Goal: Navigation & Orientation: Find specific page/section

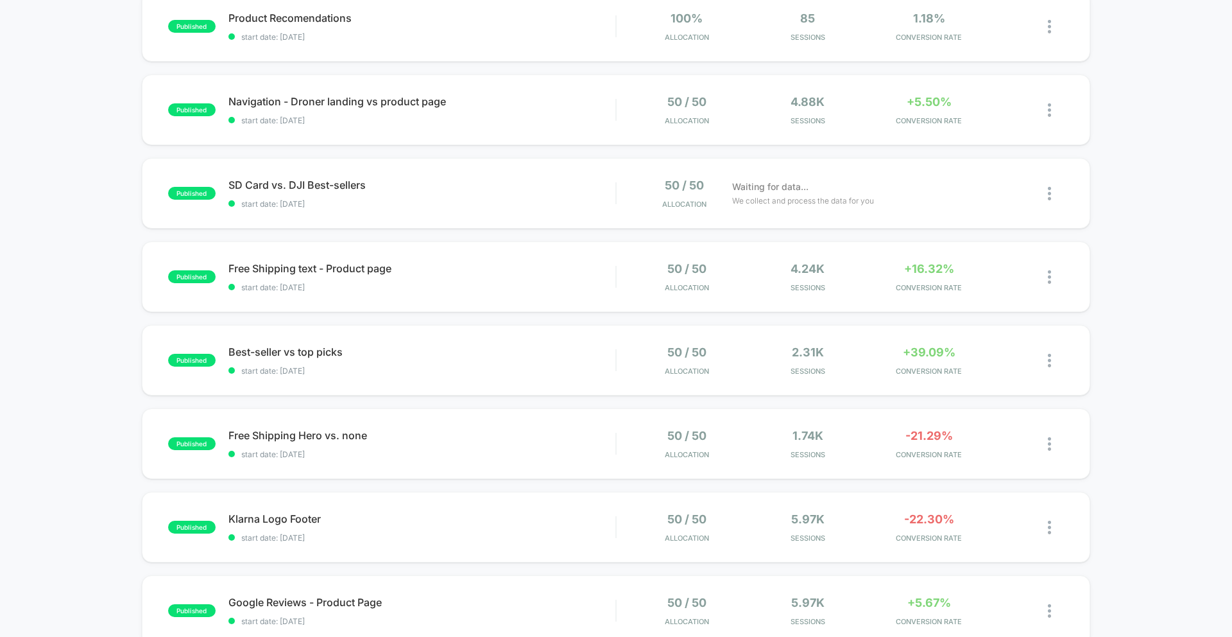
scroll to position [53, 0]
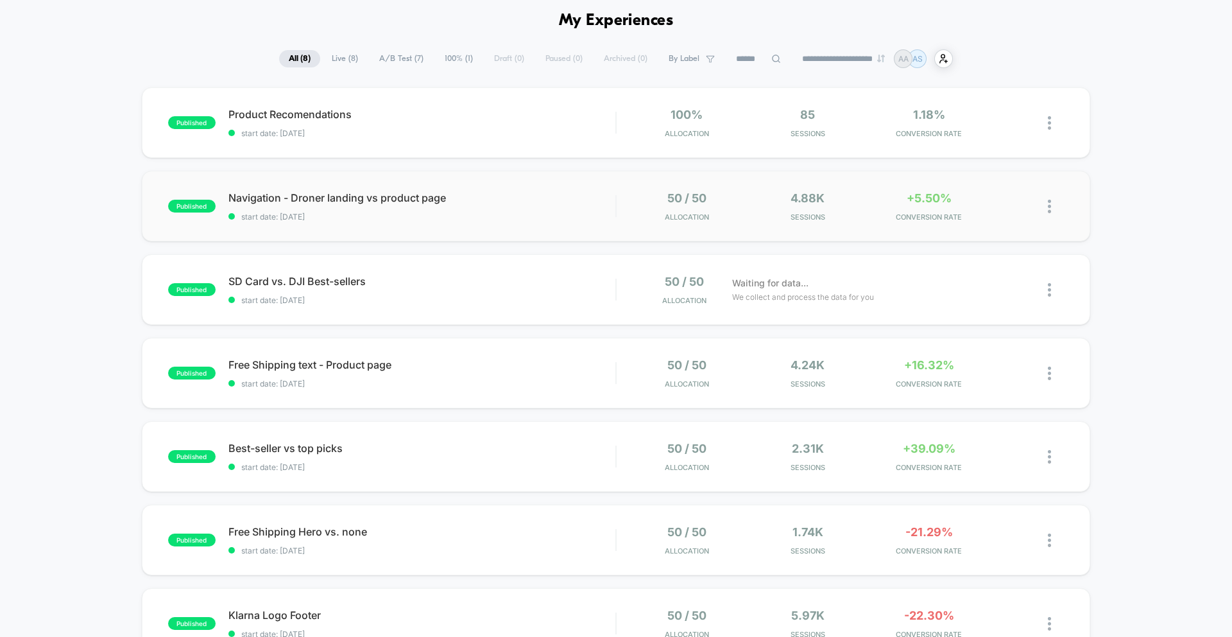
click at [396, 185] on div "published Navigation - Droner landing vs product page start date: [DATE] 50 / 5…" at bounding box center [616, 206] width 948 height 71
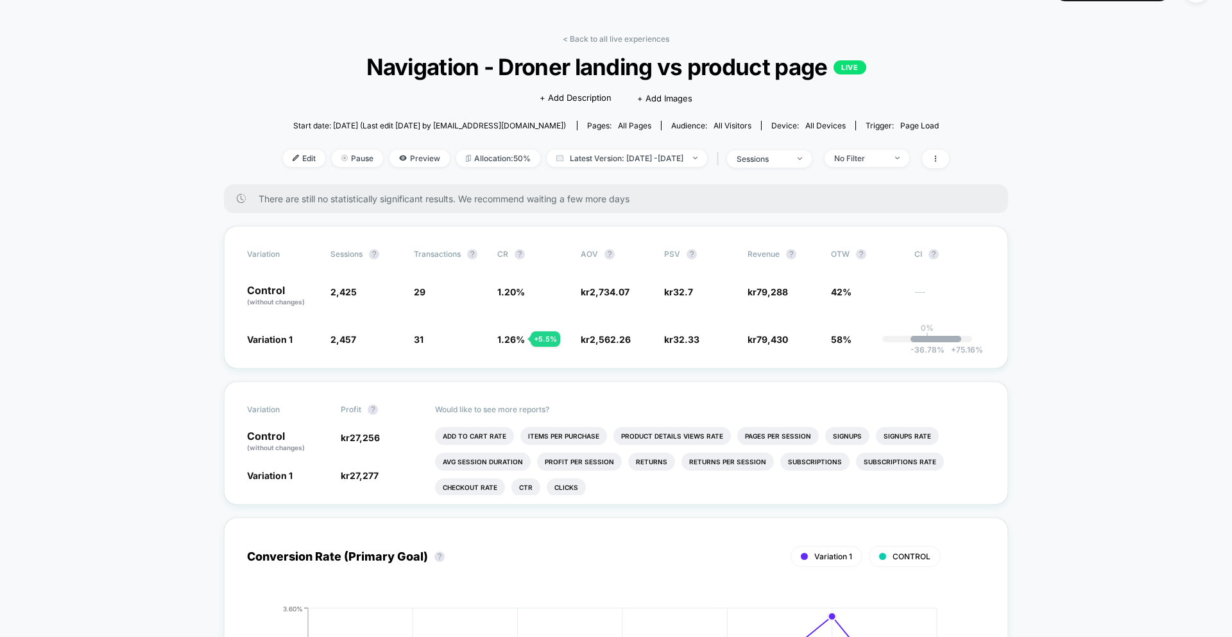
scroll to position [56, 0]
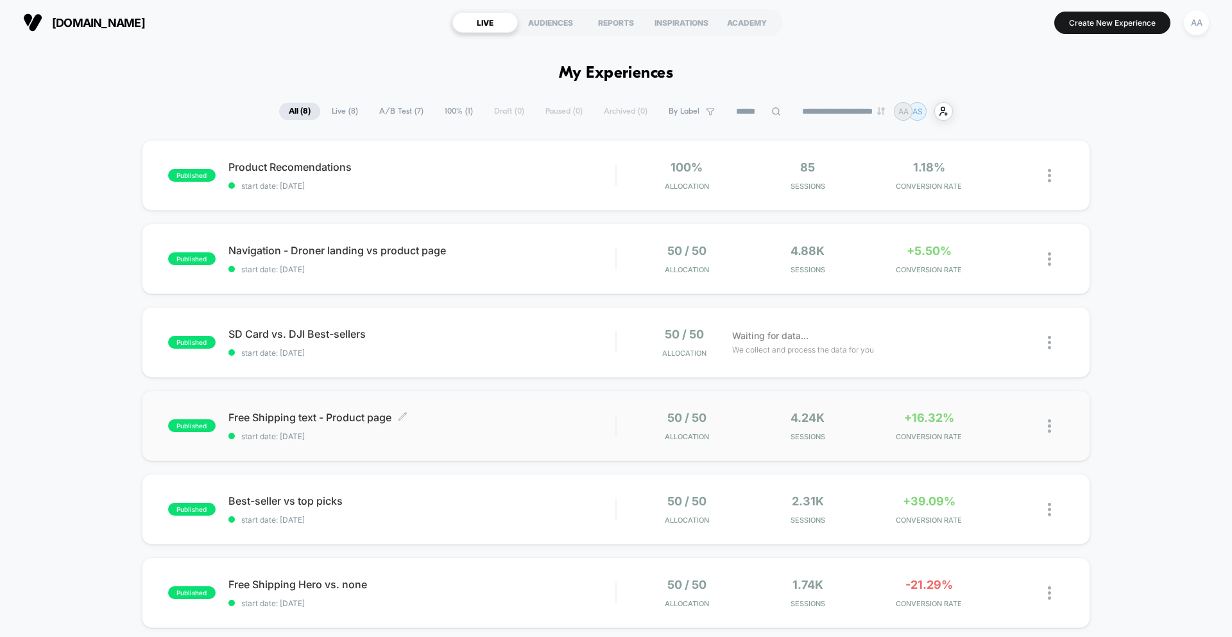
click at [359, 417] on span "Free Shipping text - Product page Click to edit experience details" at bounding box center [421, 417] width 387 height 13
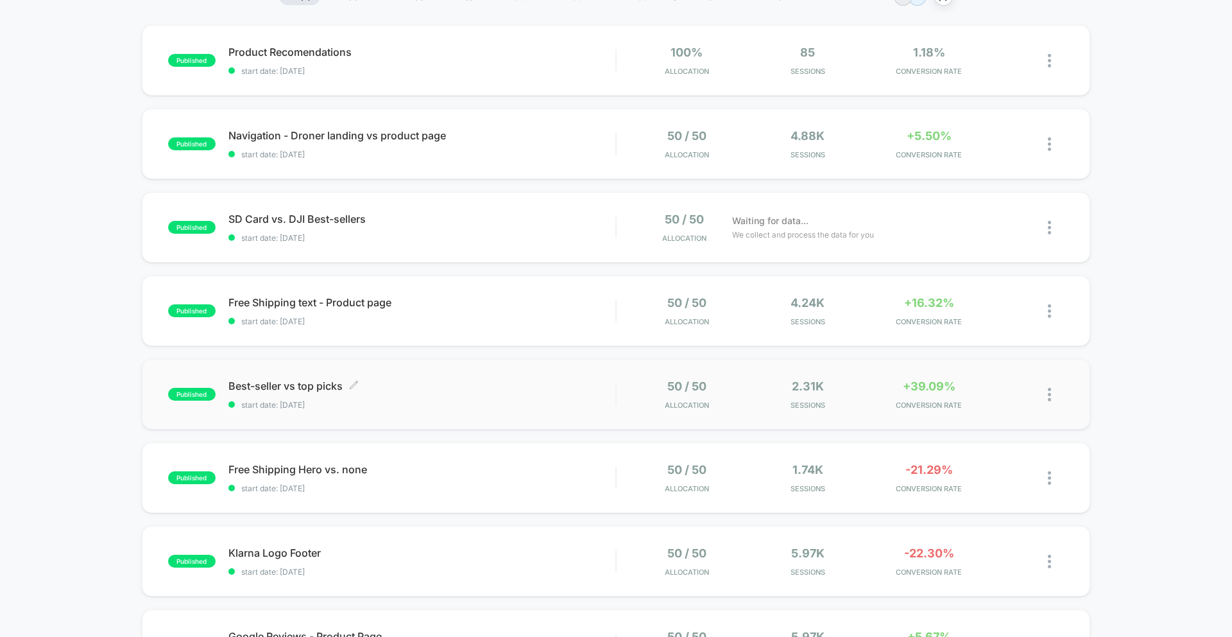
scroll to position [148, 0]
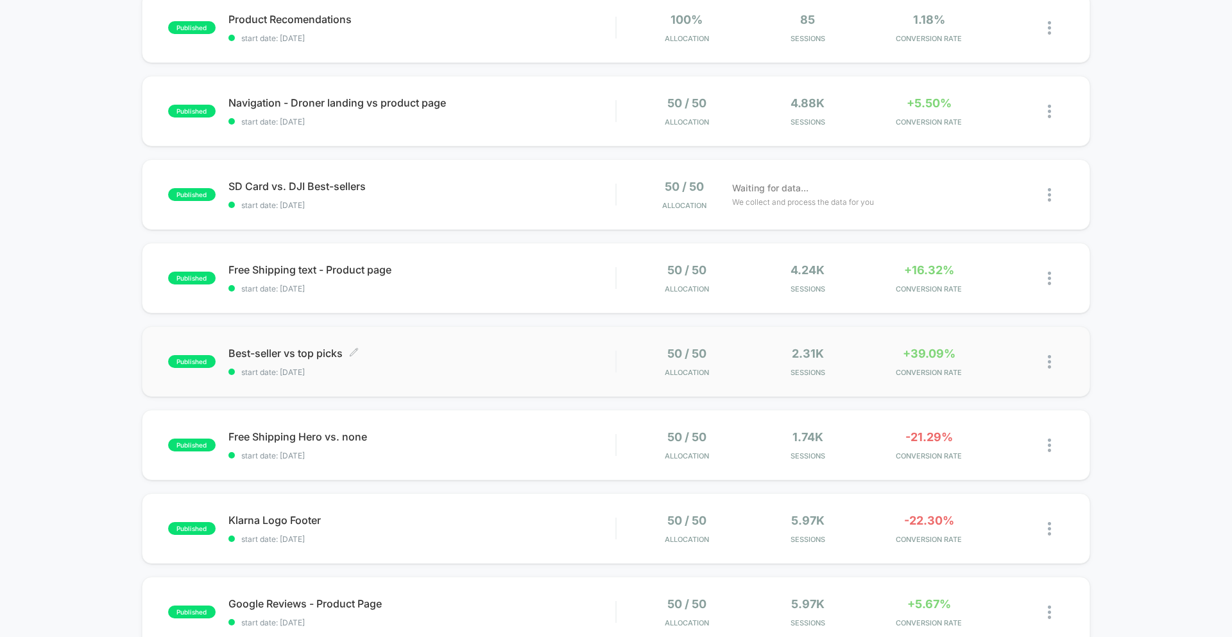
click at [500, 361] on div "Best-seller vs top picks Click to edit experience details Click to edit experie…" at bounding box center [421, 361] width 387 height 30
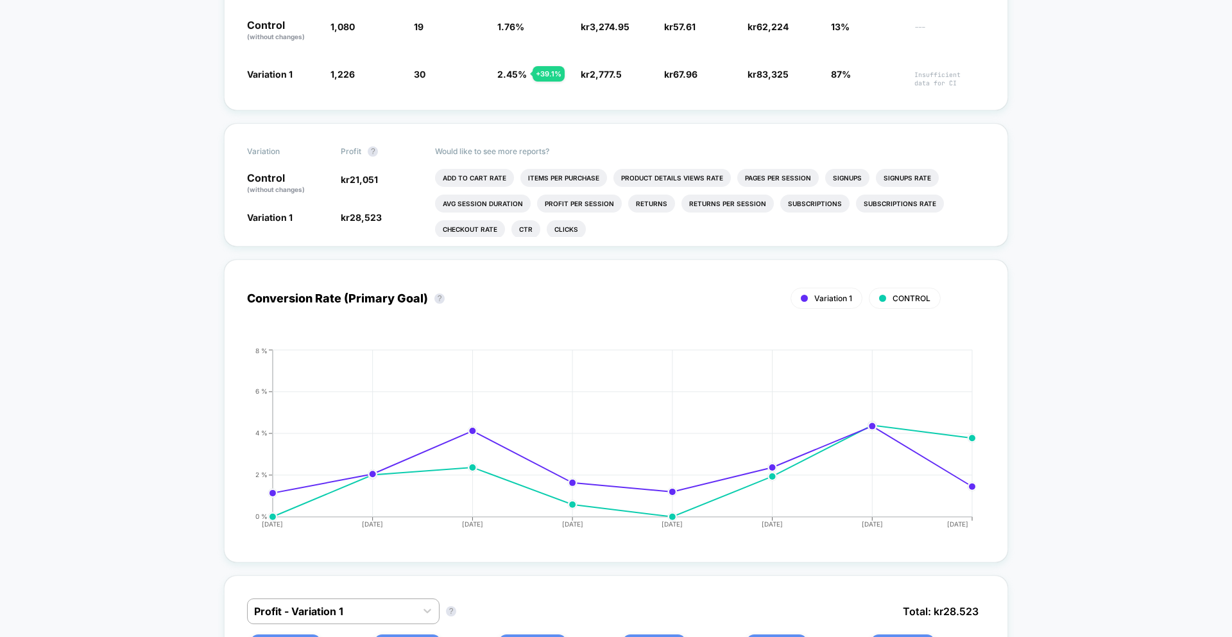
scroll to position [298, 0]
